Goal: Navigation & Orientation: Find specific page/section

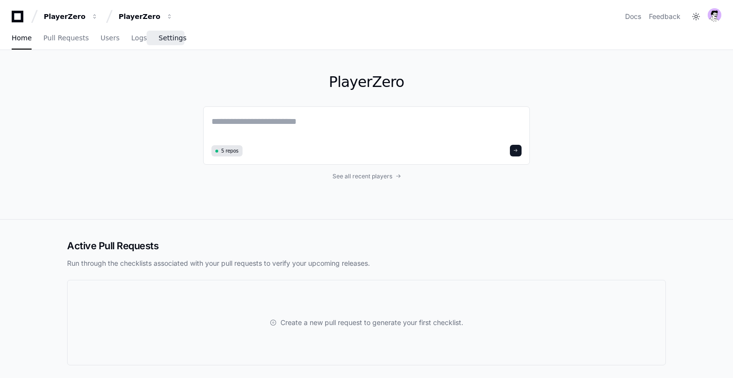
click at [177, 42] on link "Settings" at bounding box center [173, 38] width 28 height 22
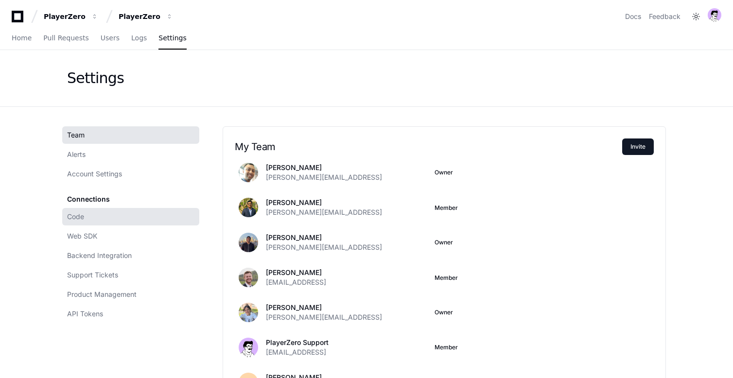
click at [116, 218] on link "Code" at bounding box center [130, 217] width 137 height 18
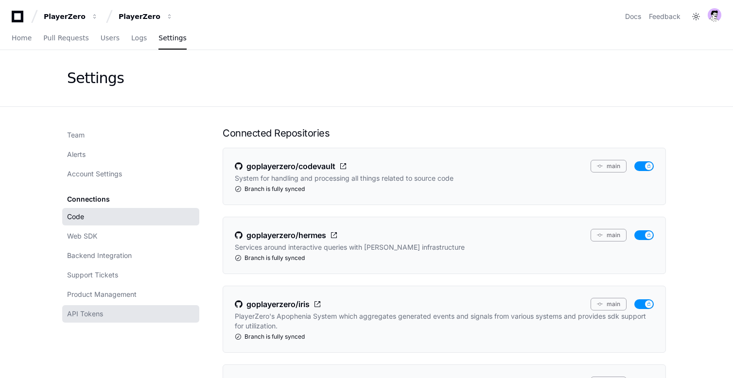
click at [89, 310] on span "API Tokens" at bounding box center [85, 314] width 36 height 10
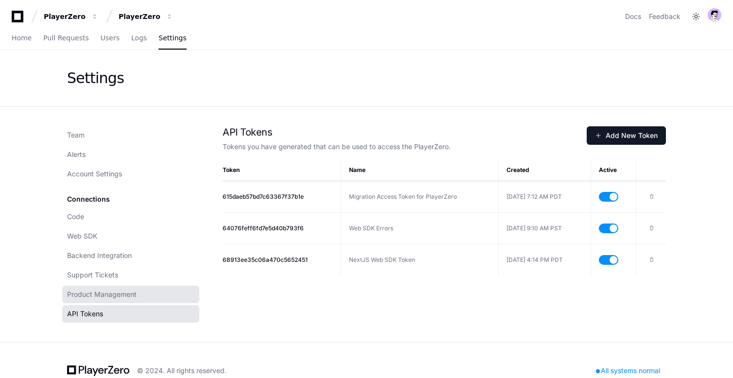
click at [91, 300] on link "Product Management" at bounding box center [130, 295] width 137 height 18
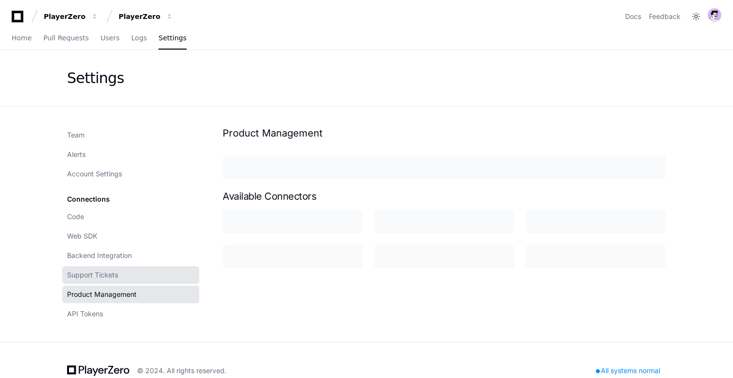
click at [95, 277] on span "Support Tickets" at bounding box center [92, 275] width 51 height 10
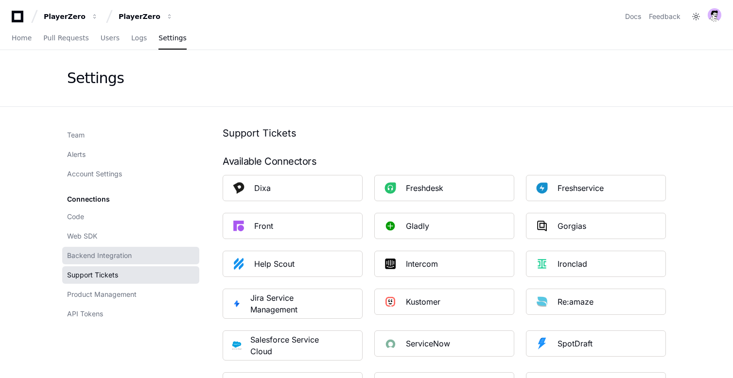
click at [97, 250] on link "Backend Integration" at bounding box center [130, 256] width 137 height 18
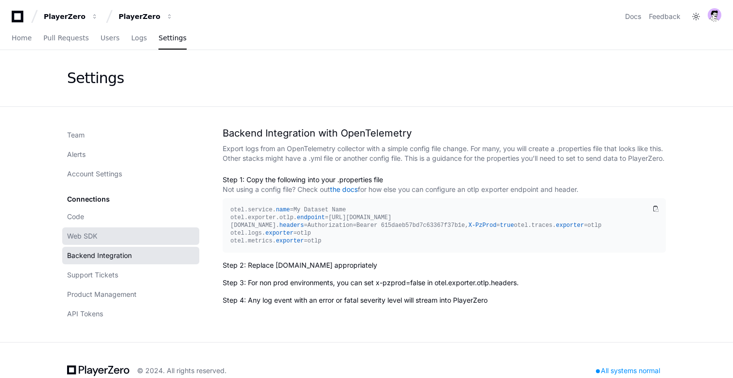
click at [96, 236] on span "Web SDK" at bounding box center [82, 236] width 30 height 10
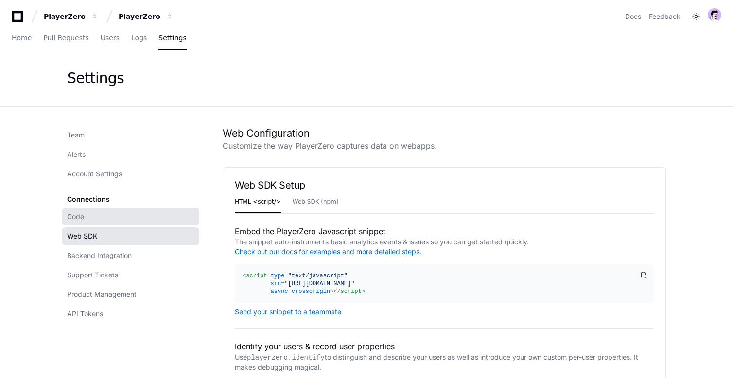
click at [96, 218] on link "Code" at bounding box center [130, 217] width 137 height 18
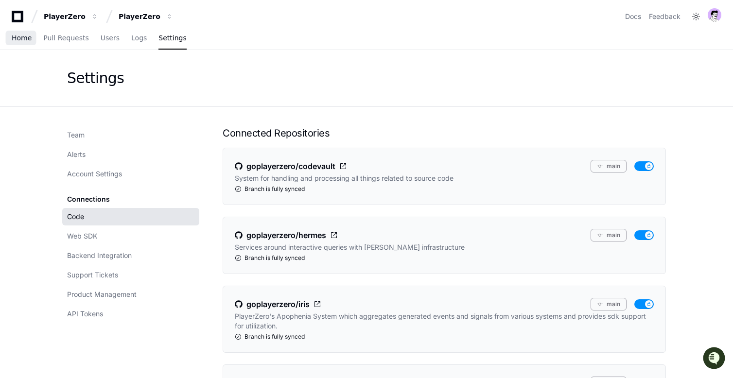
click at [20, 35] on span "Home" at bounding box center [22, 38] width 20 height 6
